Goal: Information Seeking & Learning: Learn about a topic

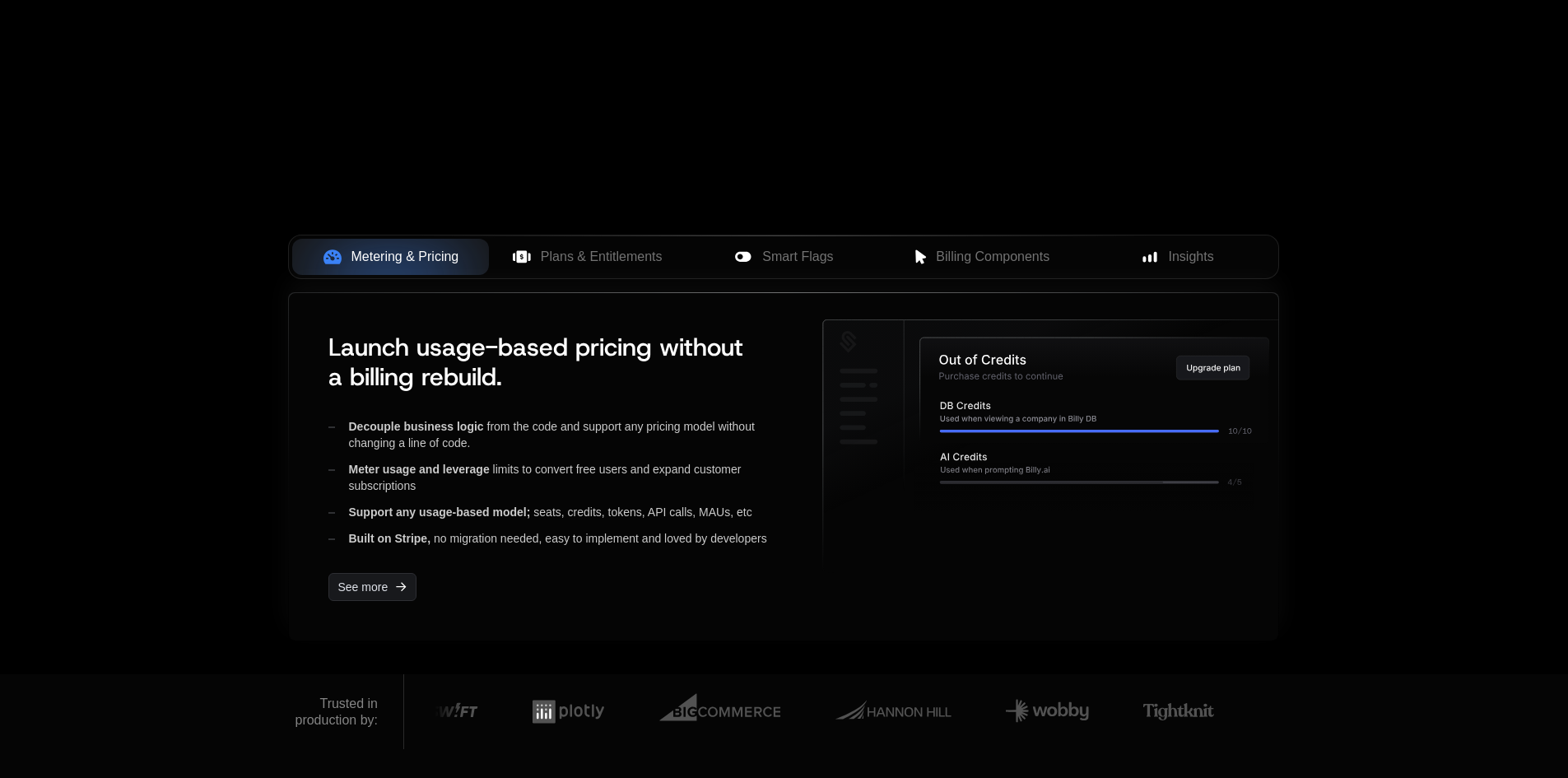
scroll to position [576, 0]
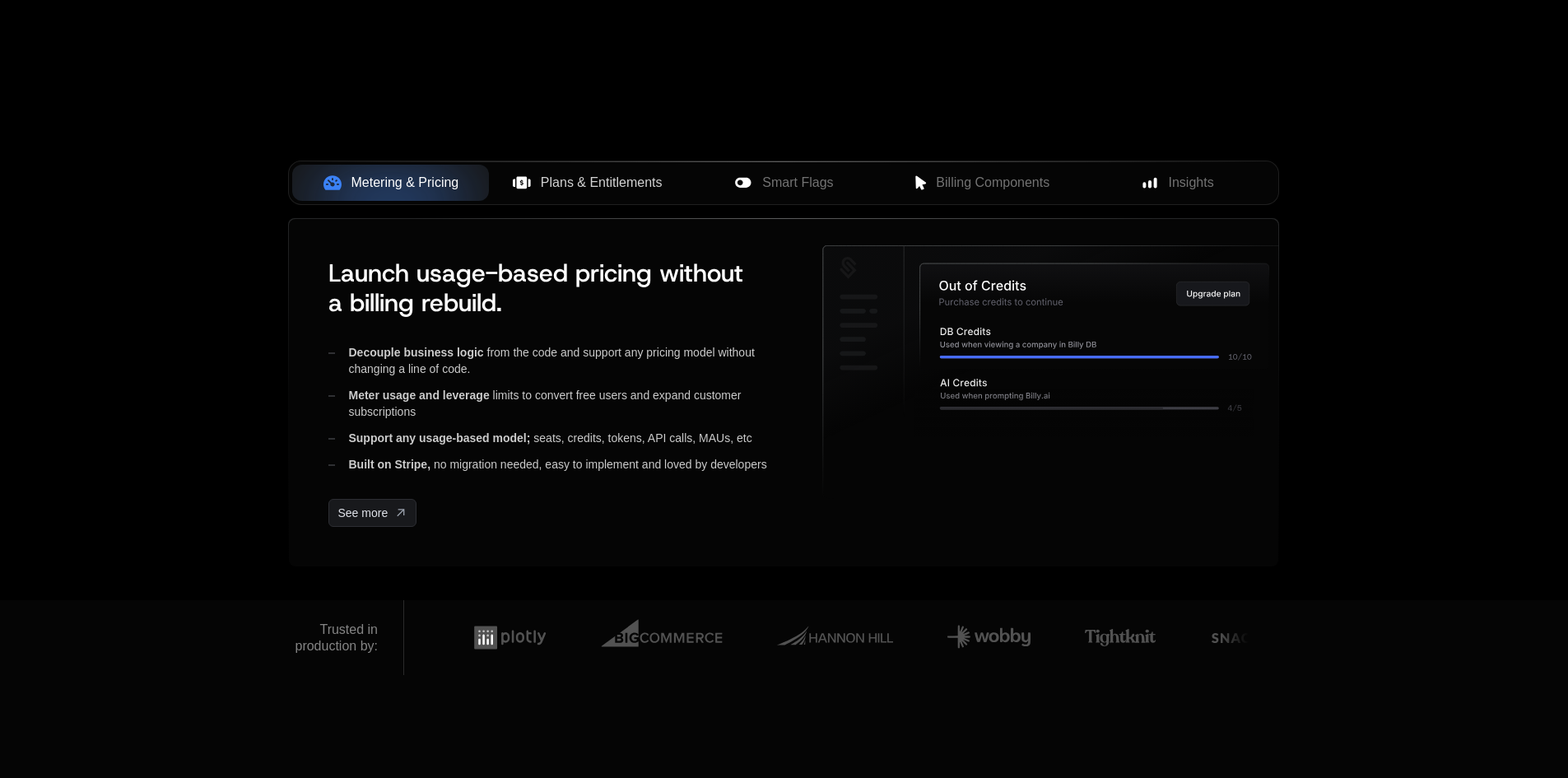
click at [598, 176] on span "Plans & Entitlements" at bounding box center [602, 182] width 122 height 19
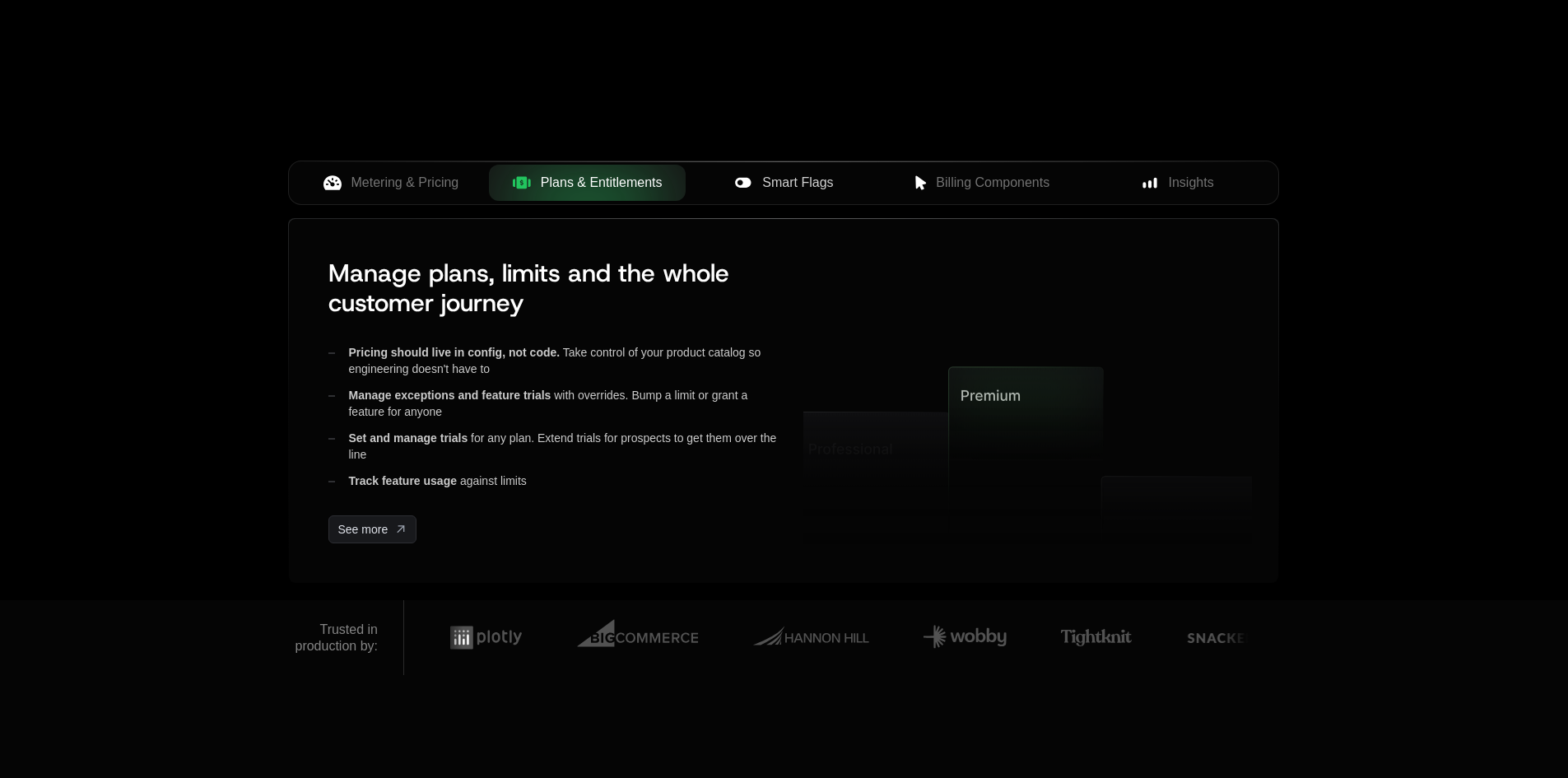
click at [732, 181] on div "Smart Flags" at bounding box center [784, 182] width 170 height 19
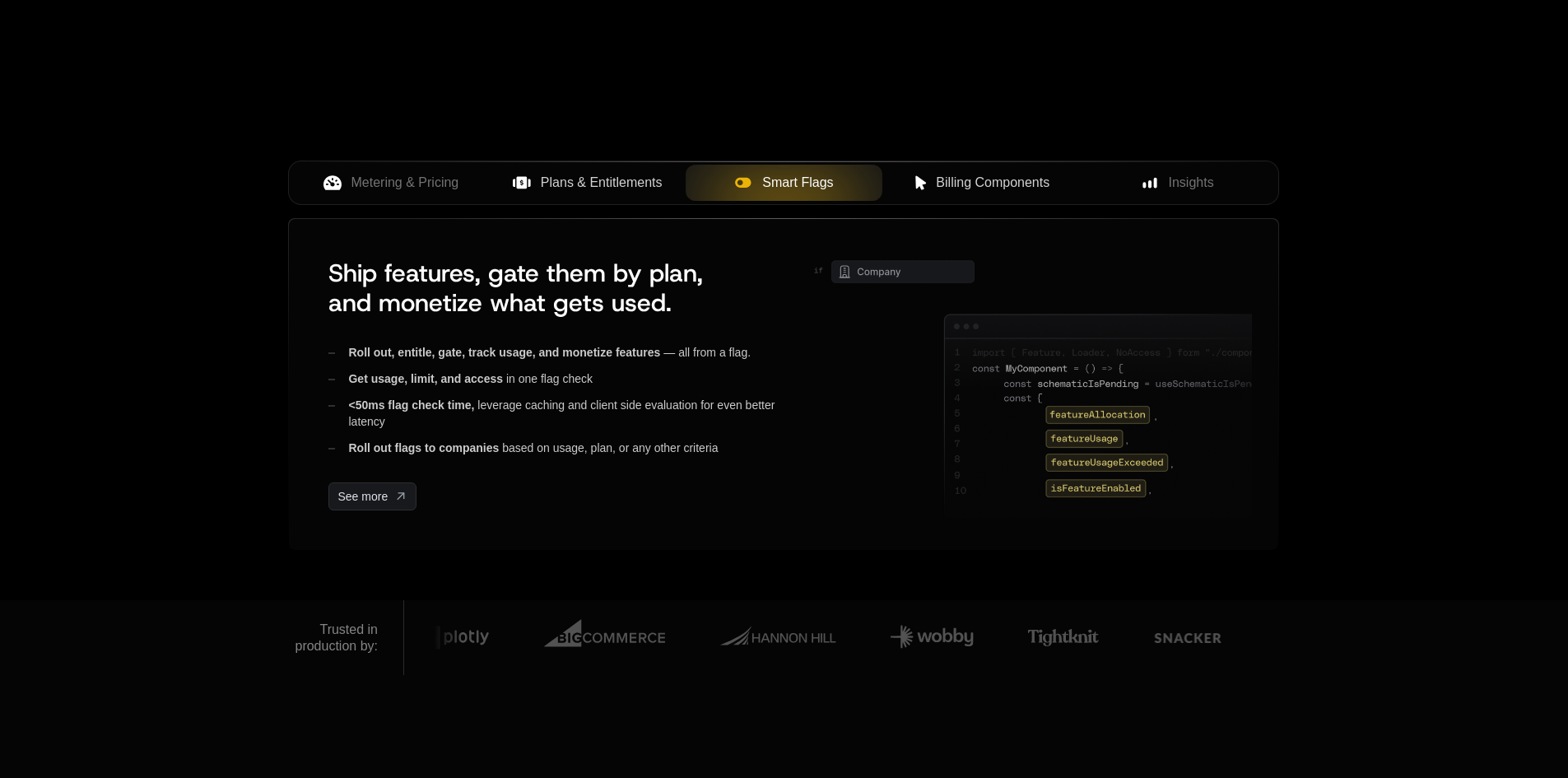
click at [965, 180] on span "Billing Components" at bounding box center [992, 182] width 114 height 19
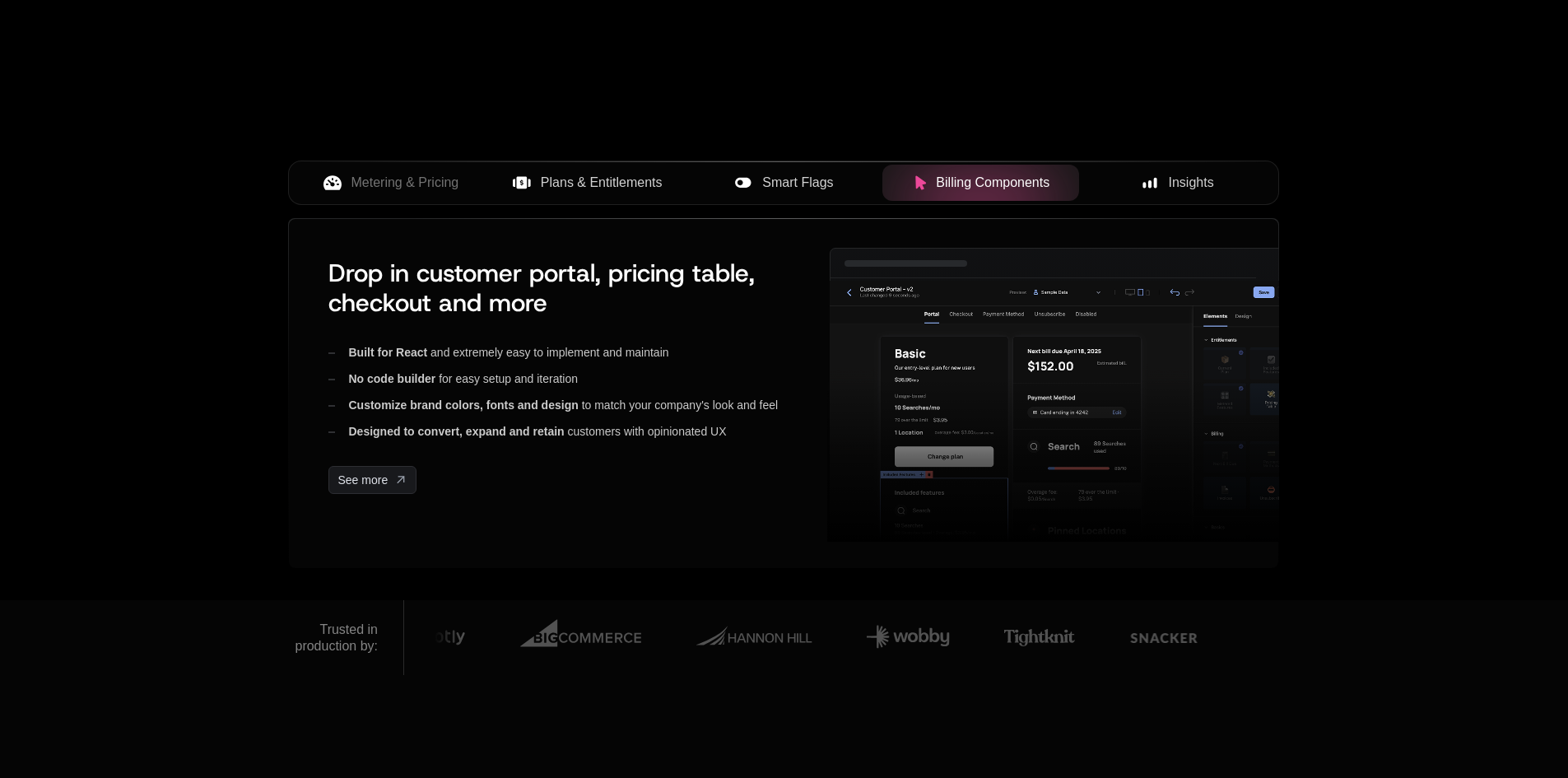
click at [1178, 191] on span "Insights" at bounding box center [1191, 182] width 45 height 19
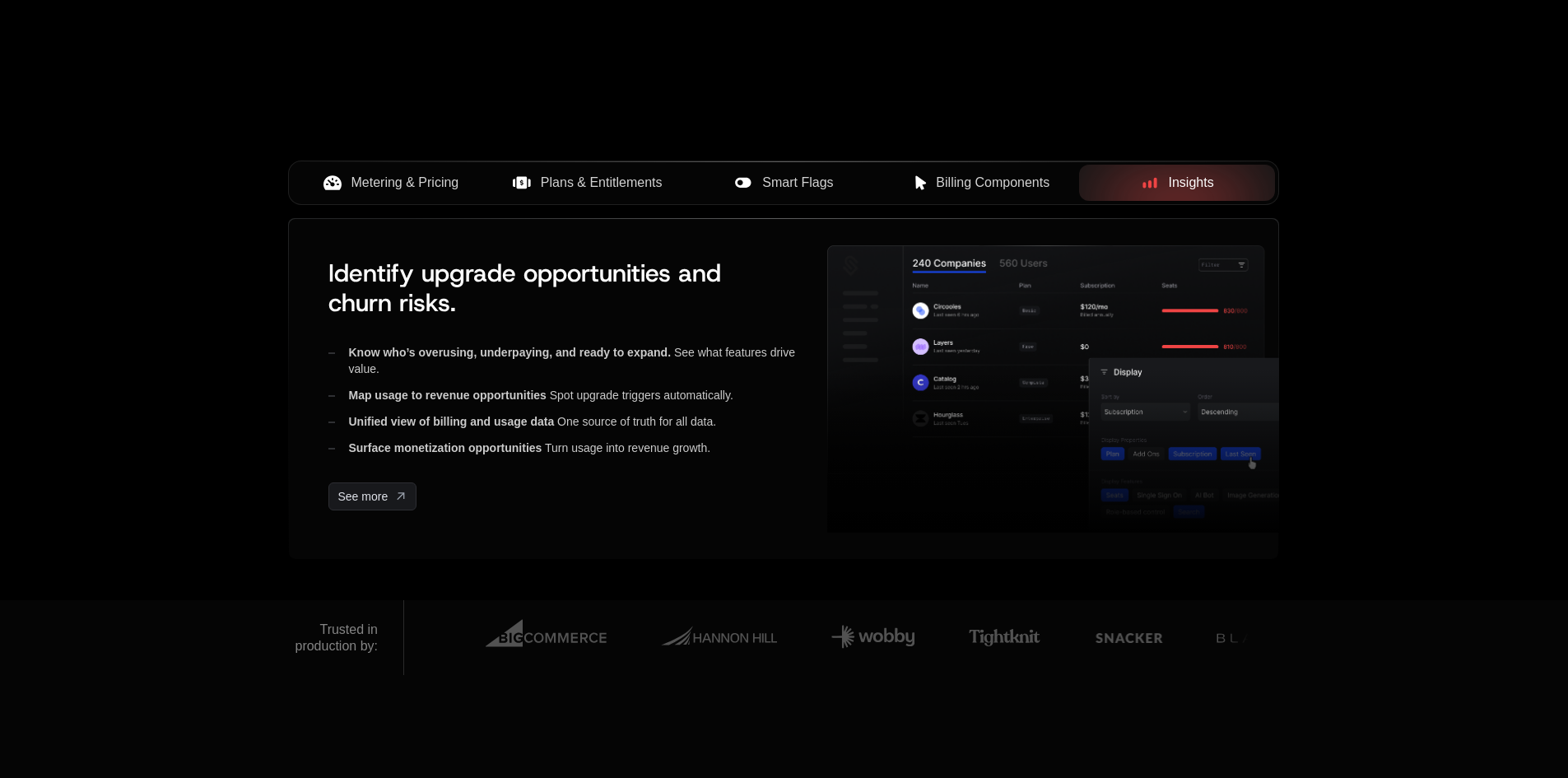
click at [411, 181] on span "Metering & Pricing" at bounding box center [405, 182] width 108 height 19
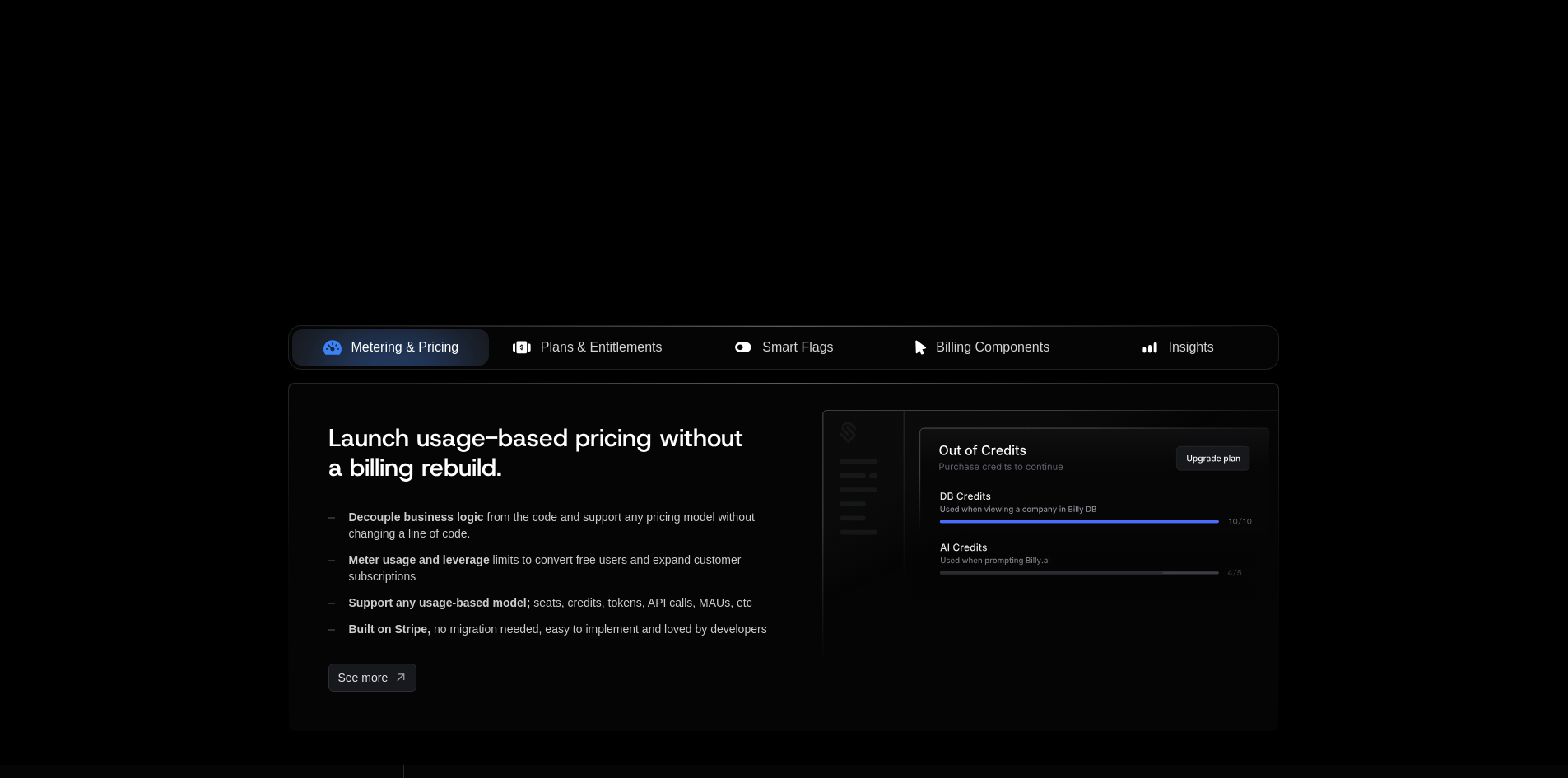
scroll to position [0, 0]
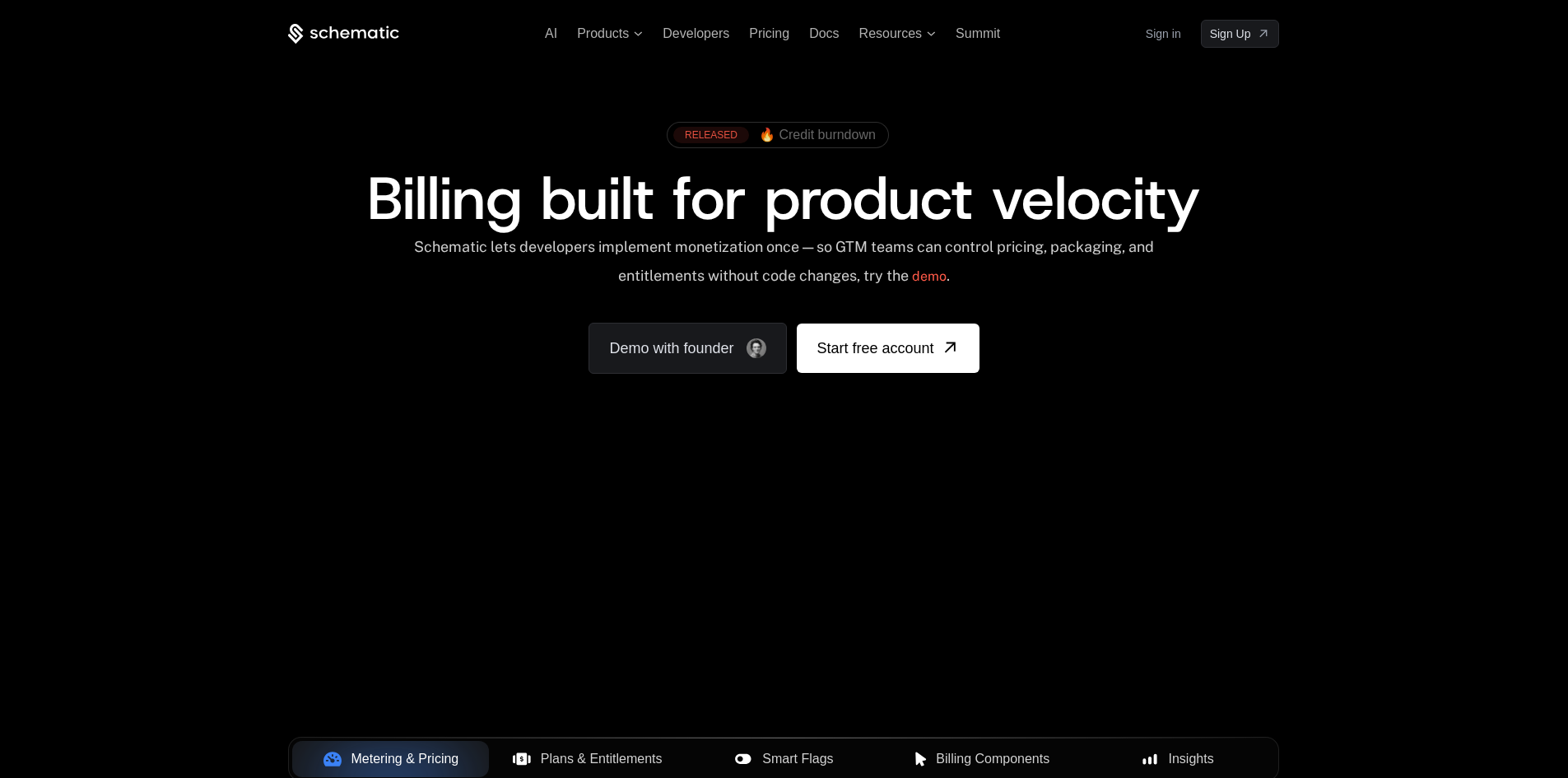
click at [814, 135] on span "🔥 Credit burndown" at bounding box center [817, 135] width 117 height 15
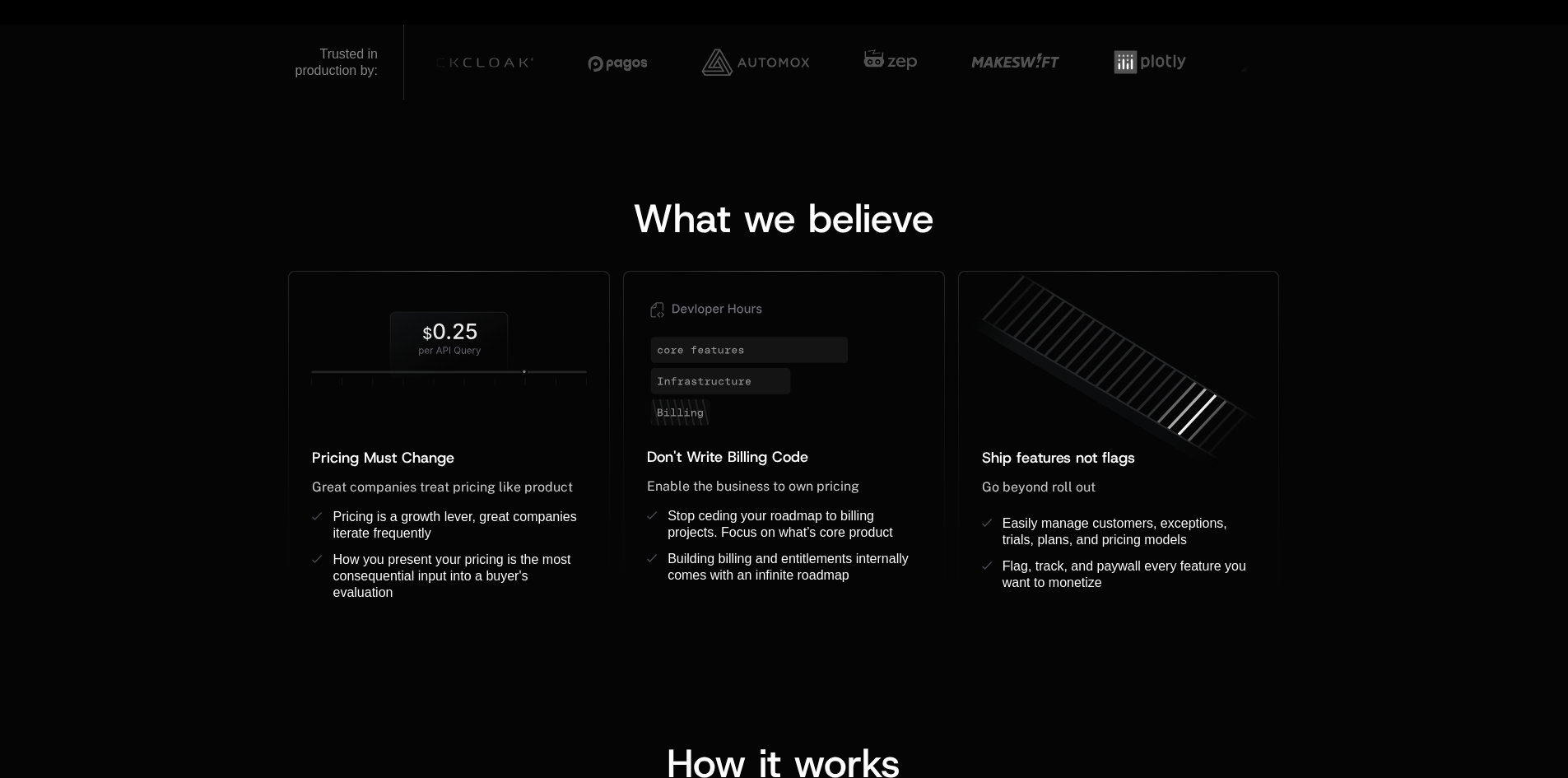
scroll to position [377, 0]
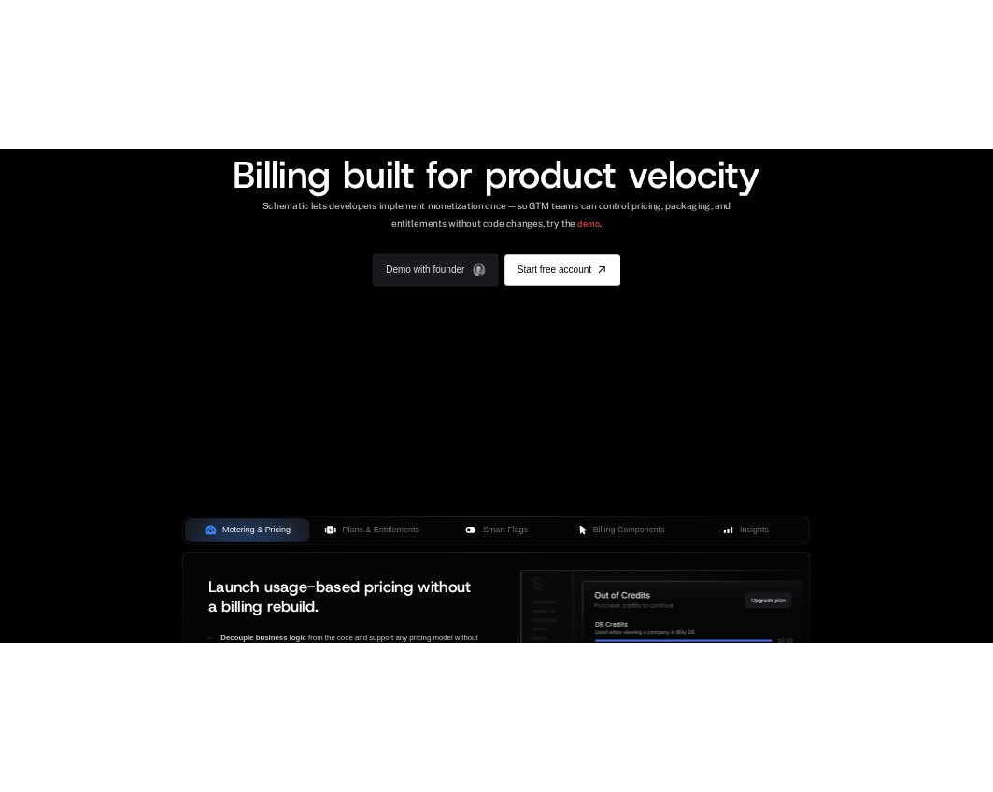
scroll to position [187, 0]
